Goal: Information Seeking & Learning: Learn about a topic

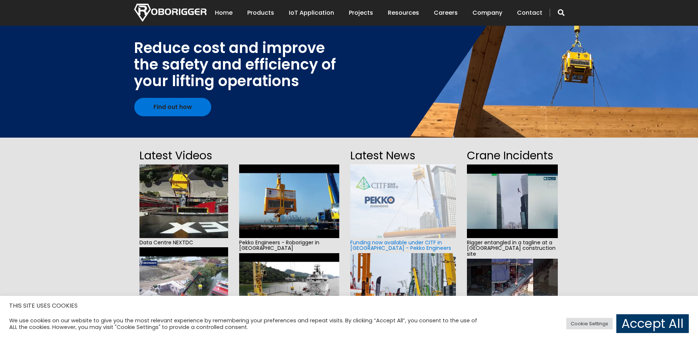
scroll to position [37, 0]
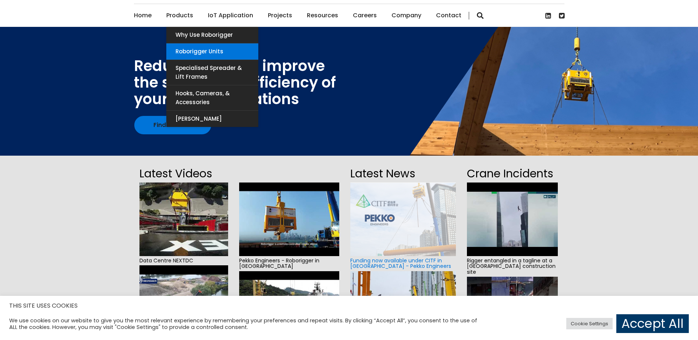
click at [210, 50] on link "Roborigger Units" at bounding box center [212, 51] width 92 height 16
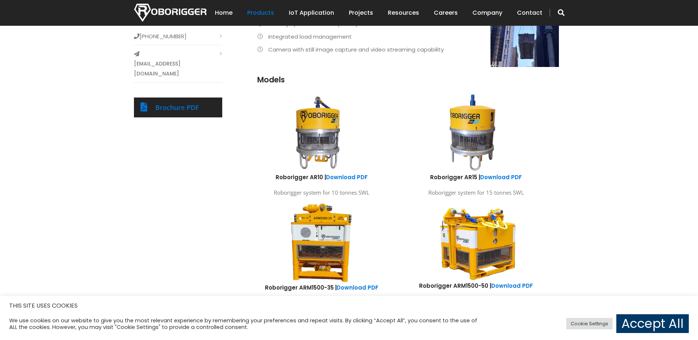
scroll to position [368, 0]
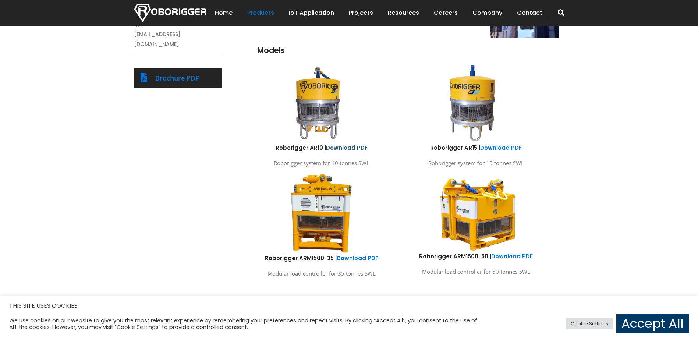
click at [349, 146] on link "Download PDF" at bounding box center [347, 148] width 42 height 8
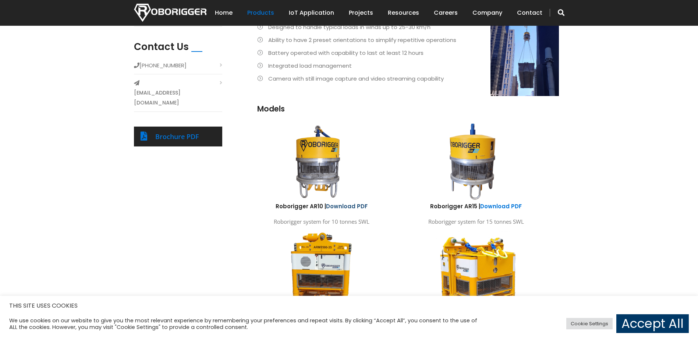
scroll to position [258, 0]
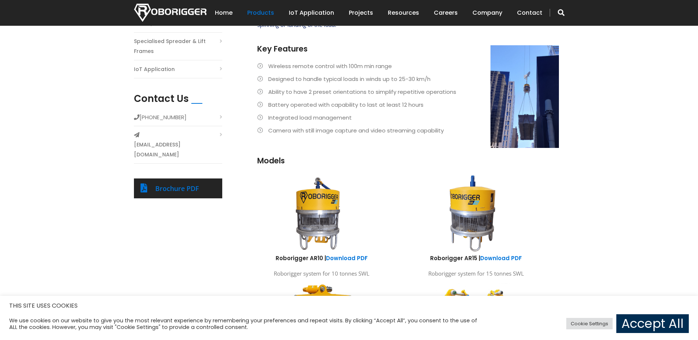
click at [636, 320] on link "Accept All" at bounding box center [653, 323] width 73 height 19
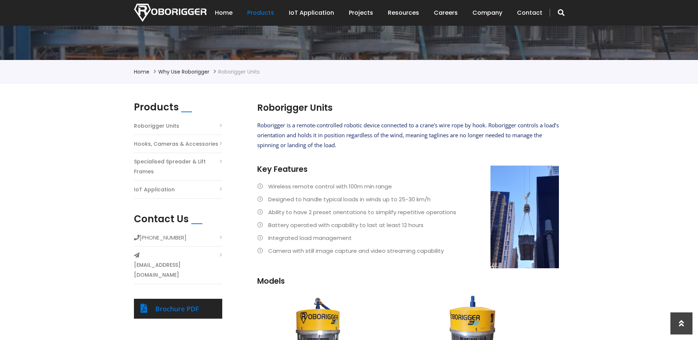
scroll to position [74, 0]
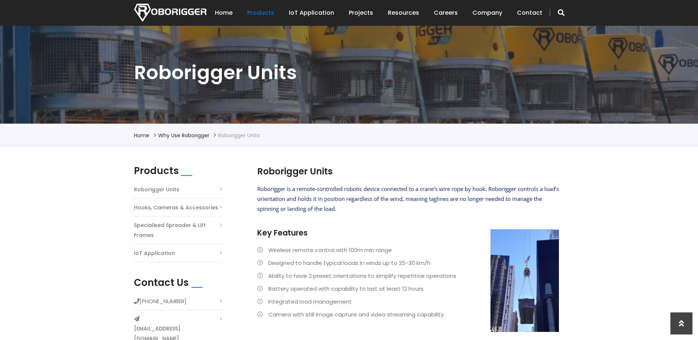
click at [215, 207] on li "Hooks, Cameras & Accessories" at bounding box center [178, 209] width 88 height 14
click at [219, 208] on li "Hooks, Cameras & Accessories" at bounding box center [178, 209] width 88 height 14
click at [221, 208] on li "Hooks, Cameras & Accessories" at bounding box center [178, 209] width 88 height 14
click at [167, 206] on link "Hooks, Cameras & Accessories" at bounding box center [176, 208] width 84 height 10
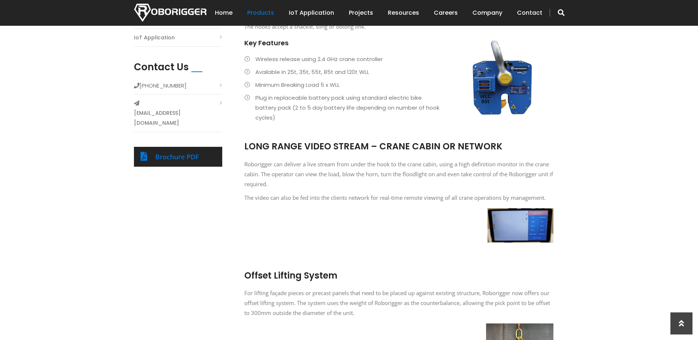
scroll to position [295, 0]
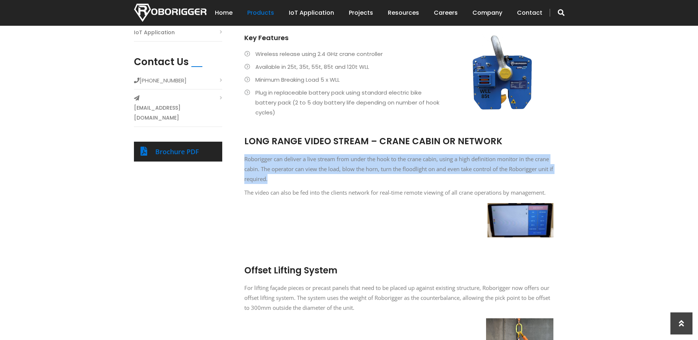
drag, startPoint x: 246, startPoint y: 160, endPoint x: 276, endPoint y: 178, distance: 34.9
click at [276, 178] on p "Roborigger can deliver a live stream from under the hook to the crane cabin, us…" at bounding box center [398, 169] width 309 height 30
drag, startPoint x: 276, startPoint y: 178, endPoint x: 249, endPoint y: 194, distance: 30.9
click at [253, 193] on p "The video can also be fed into the clients network for real-time remote viewing…" at bounding box center [398, 193] width 309 height 10
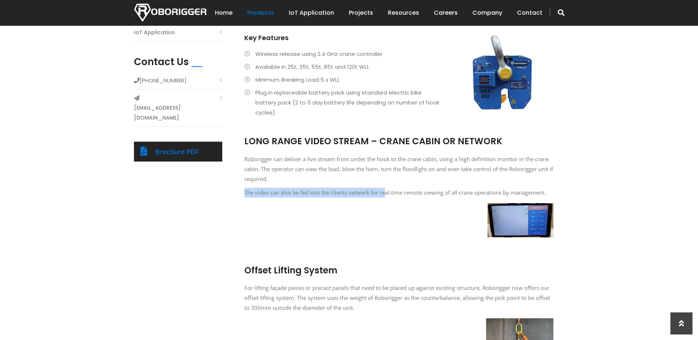
drag, startPoint x: 246, startPoint y: 193, endPoint x: 387, endPoint y: 200, distance: 141.2
click at [387, 200] on div "LONG RANGE VIDEO STREAM – CRANE CABIN OR NETWORK Roborigger can deliver a live …" at bounding box center [398, 186] width 309 height 117
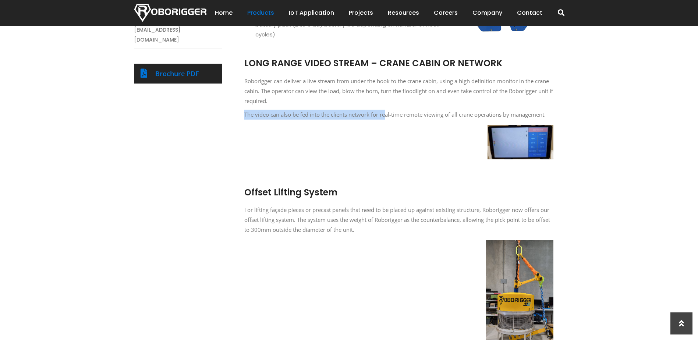
scroll to position [479, 0]
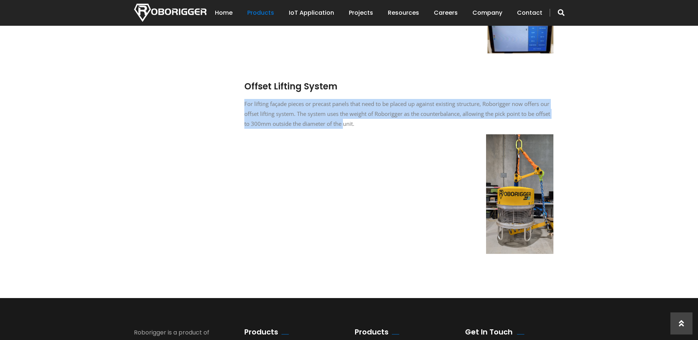
drag, startPoint x: 254, startPoint y: 104, endPoint x: 365, endPoint y: 124, distance: 112.9
click at [365, 124] on p "For lifting façade pieces or precast panels that need to be placed up against e…" at bounding box center [398, 114] width 309 height 30
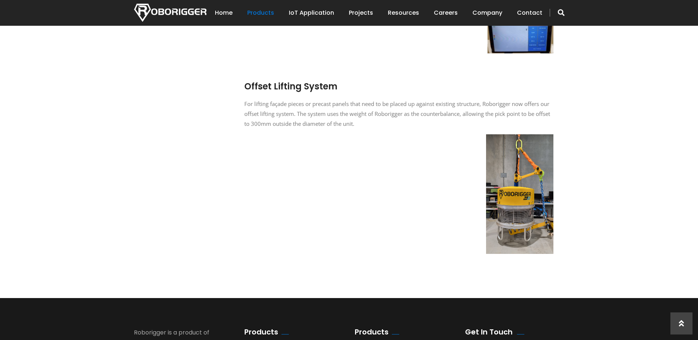
drag, startPoint x: 365, startPoint y: 124, endPoint x: 375, endPoint y: 127, distance: 10.5
click at [375, 127] on p "For lifting façade pieces or precast panels that need to be placed up against e…" at bounding box center [398, 114] width 309 height 30
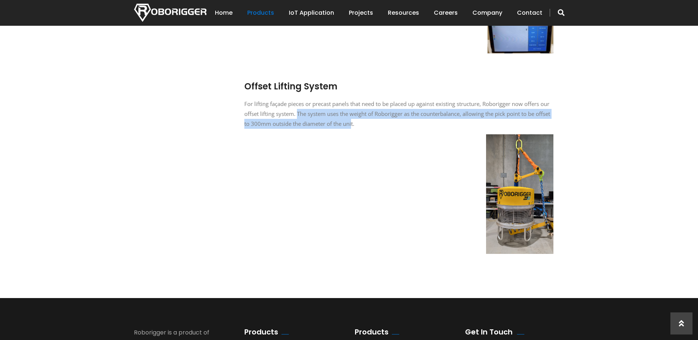
drag, startPoint x: 369, startPoint y: 125, endPoint x: 308, endPoint y: 114, distance: 62.4
click at [308, 114] on p "For lifting façade pieces or precast panels that need to be placed up against e…" at bounding box center [398, 114] width 309 height 30
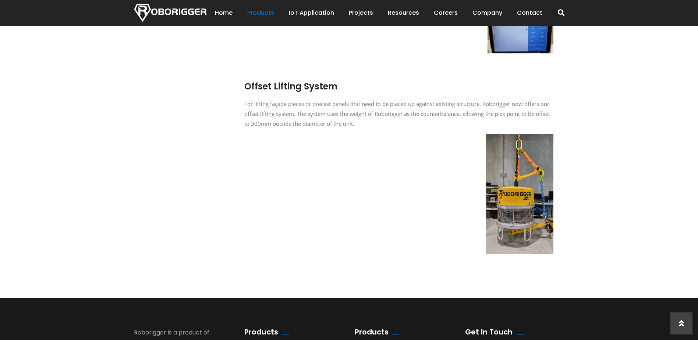
drag, startPoint x: 308, startPoint y: 114, endPoint x: 248, endPoint y: 109, distance: 59.5
click at [249, 111] on p "For lifting façade pieces or precast panels that need to be placed up against e…" at bounding box center [398, 114] width 309 height 30
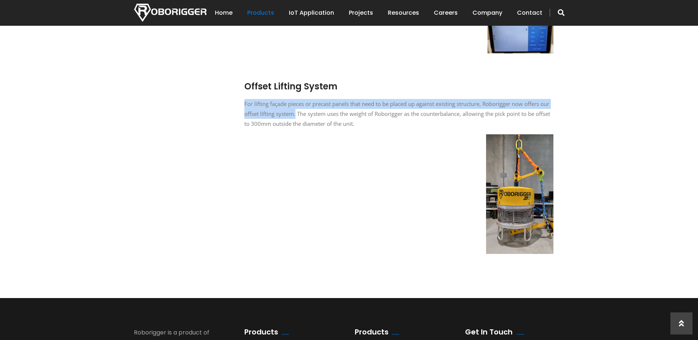
drag, startPoint x: 245, startPoint y: 103, endPoint x: 307, endPoint y: 116, distance: 62.7
click at [307, 116] on p "For lifting façade pieces or precast panels that need to be placed up against e…" at bounding box center [398, 114] width 309 height 30
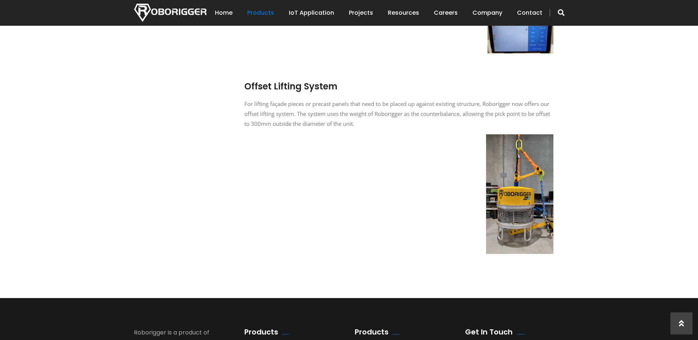
drag, startPoint x: 307, startPoint y: 116, endPoint x: 310, endPoint y: 113, distance: 4.2
click at [310, 114] on p "For lifting façade pieces or precast panels that need to be placed up against e…" at bounding box center [398, 114] width 309 height 30
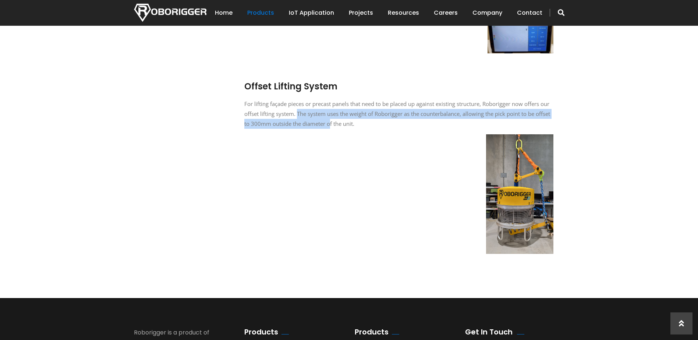
drag, startPoint x: 309, startPoint y: 113, endPoint x: 347, endPoint y: 120, distance: 38.1
click at [347, 120] on p "For lifting façade pieces or precast panels that need to be placed up against e…" at bounding box center [398, 114] width 309 height 30
